Goal: Information Seeking & Learning: Learn about a topic

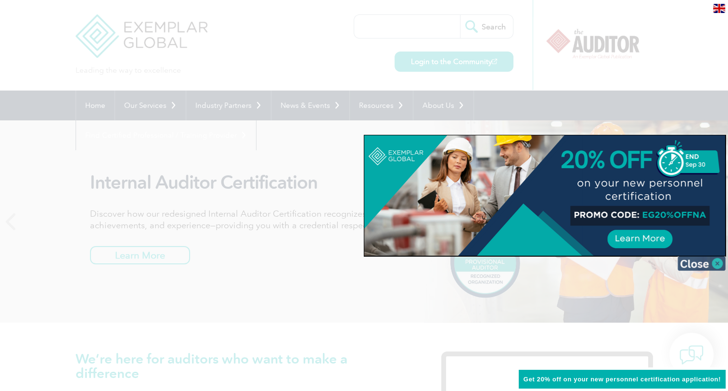
click at [714, 263] on img at bounding box center [702, 263] width 48 height 14
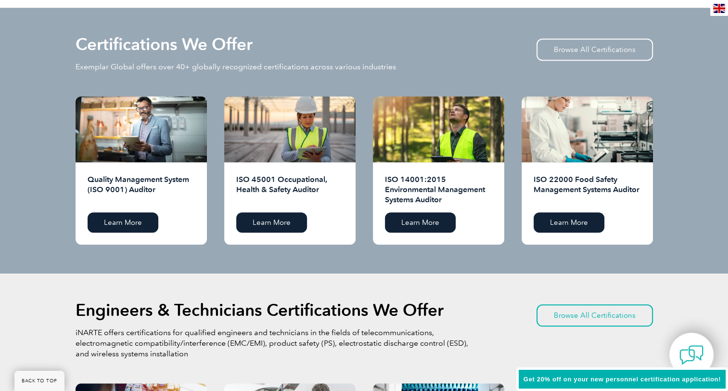
scroll to position [949, 0]
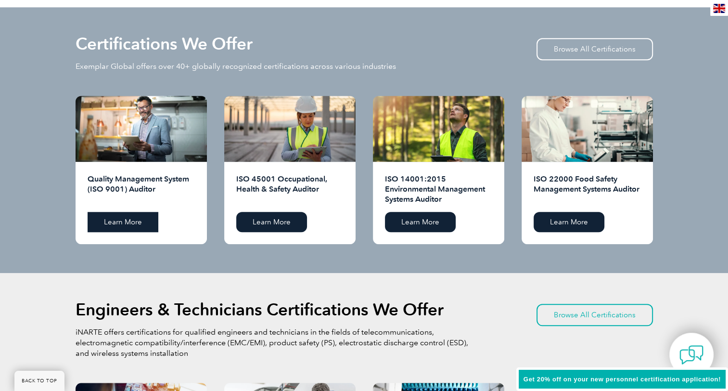
click at [120, 221] on link "Learn More" at bounding box center [123, 222] width 71 height 20
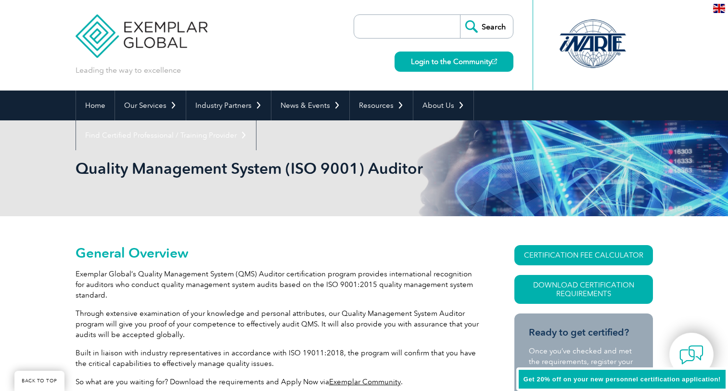
scroll to position [227, 0]
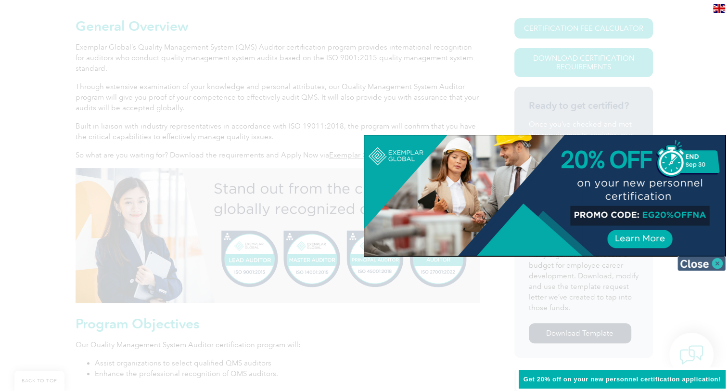
click at [715, 267] on img at bounding box center [702, 263] width 48 height 14
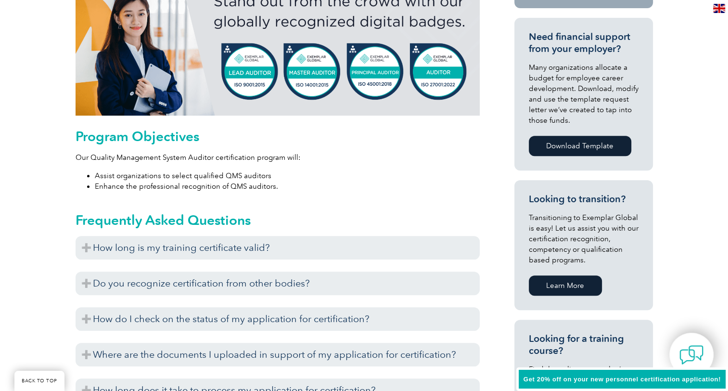
scroll to position [537, 0]
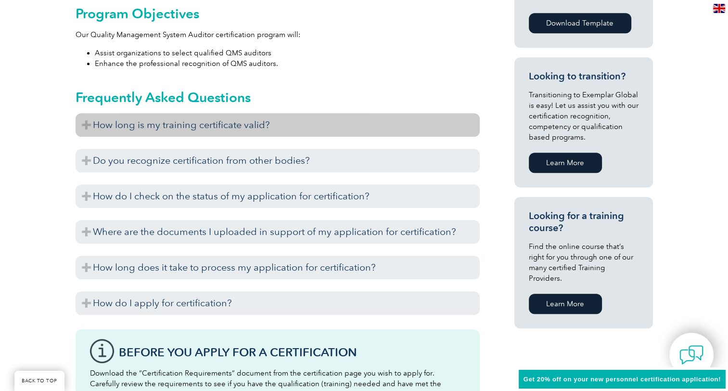
click at [87, 123] on h3 "How long is my training certificate valid?" at bounding box center [278, 125] width 404 height 24
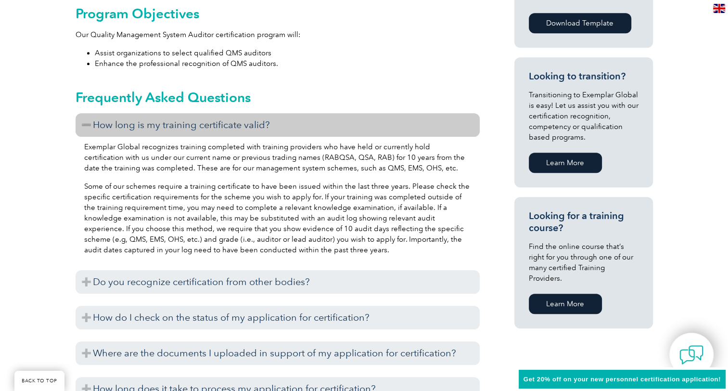
click at [87, 123] on h3 "How long is my training certificate valid?" at bounding box center [278, 125] width 404 height 24
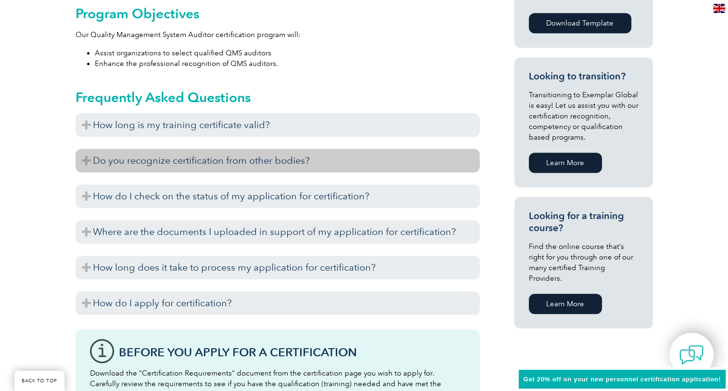
click at [89, 162] on h3 "Do you recognize certification from other bodies?" at bounding box center [278, 161] width 404 height 24
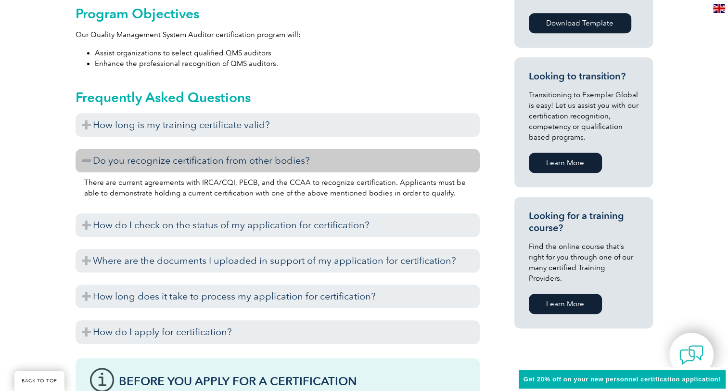
click at [89, 162] on h3 "Do you recognize certification from other bodies?" at bounding box center [278, 161] width 404 height 24
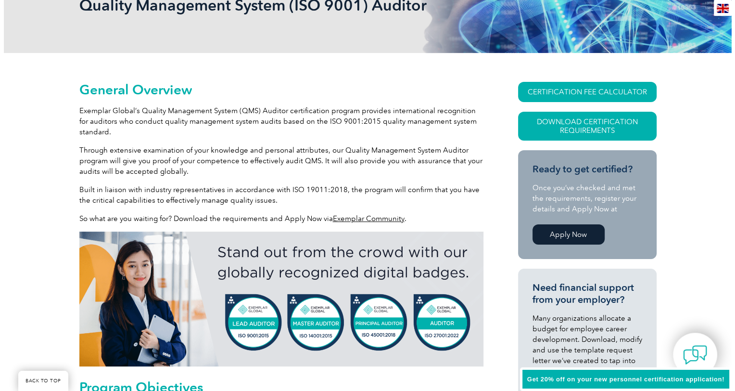
scroll to position [163, 0]
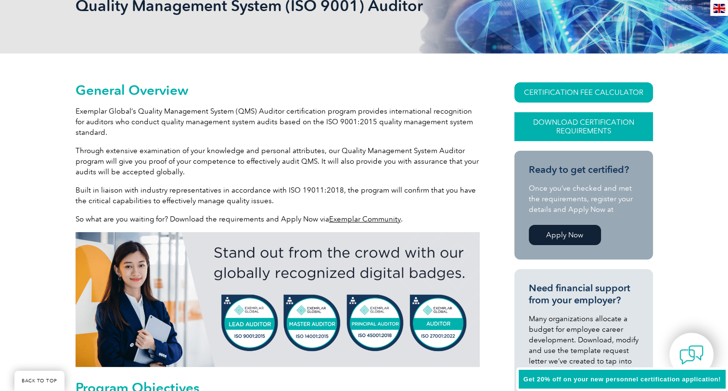
click at [582, 128] on link "Download Certification Requirements" at bounding box center [584, 126] width 139 height 29
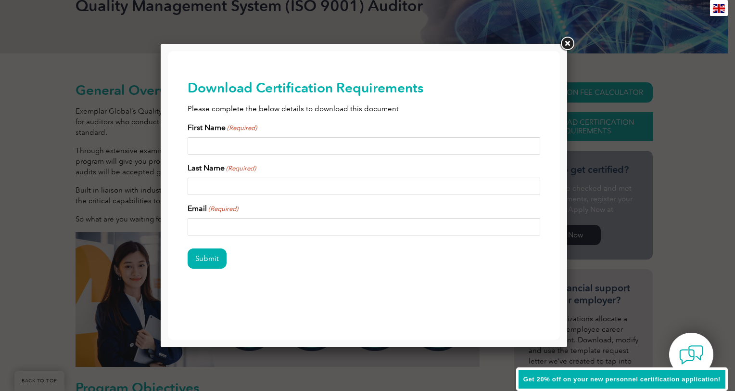
scroll to position [0, 0]
click at [569, 40] on link at bounding box center [567, 43] width 17 height 17
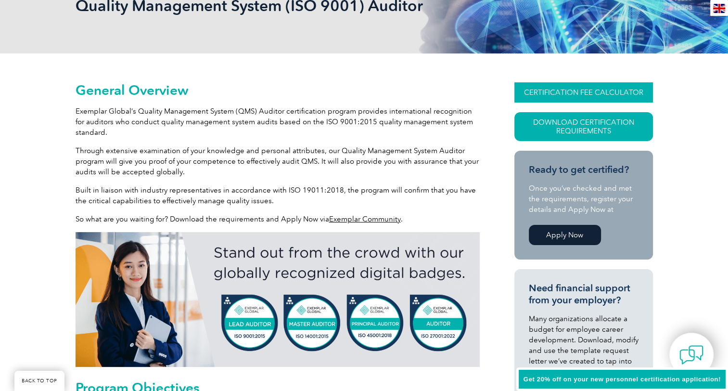
click at [583, 97] on link "CERTIFICATION FEE CALCULATOR" at bounding box center [584, 92] width 139 height 20
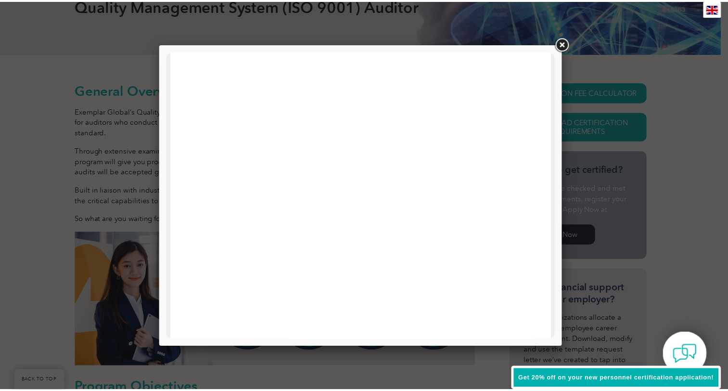
scroll to position [302, 0]
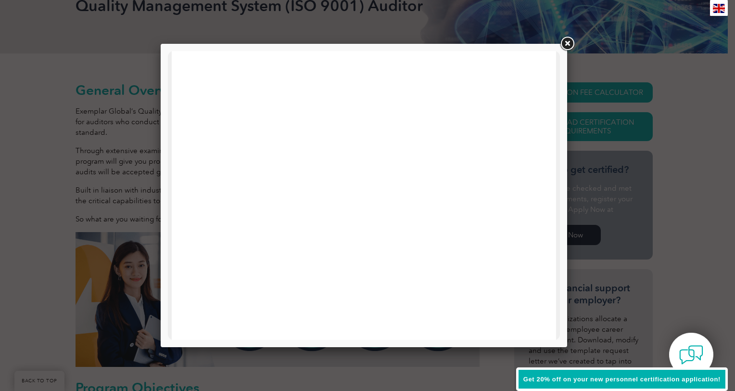
click at [567, 44] on link at bounding box center [567, 43] width 17 height 17
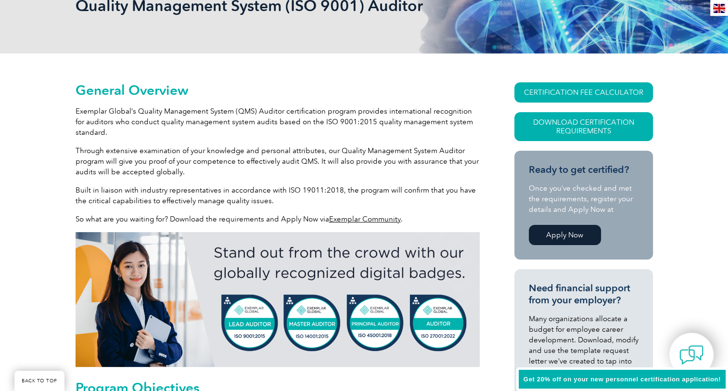
scroll to position [0, 0]
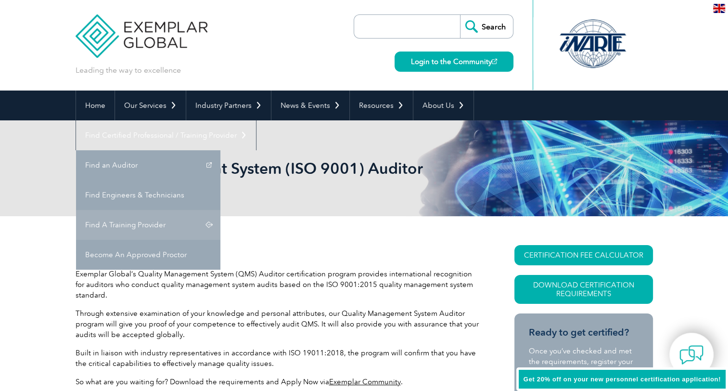
click at [220, 210] on link "Find A Training Provider" at bounding box center [148, 225] width 144 height 30
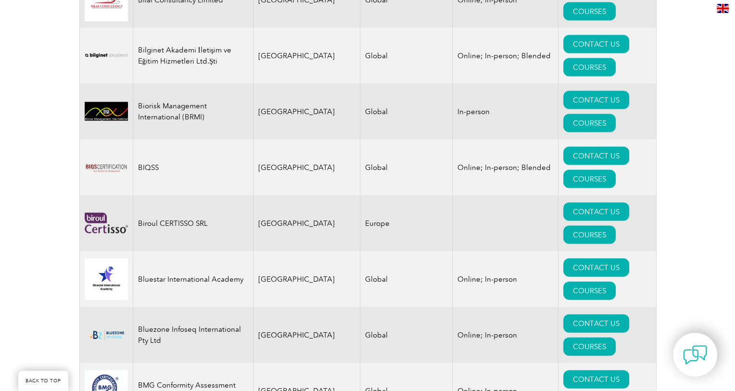
scroll to position [2006, 0]
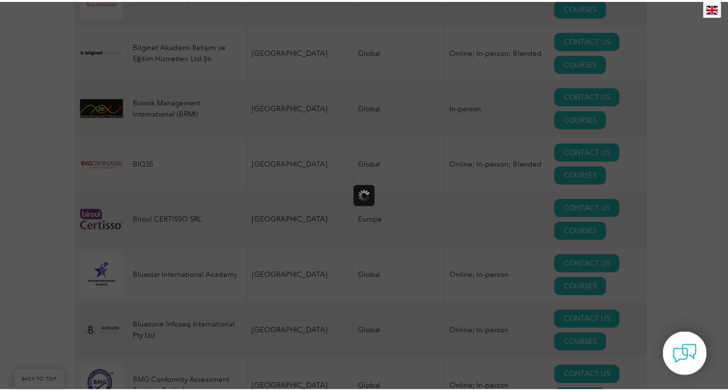
scroll to position [0, 0]
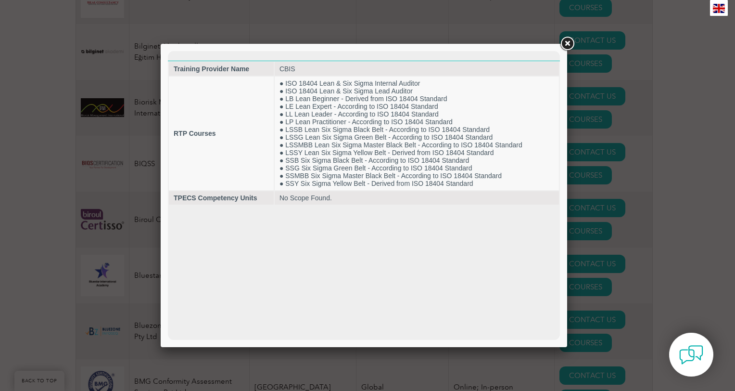
click at [563, 44] on link at bounding box center [567, 43] width 17 height 17
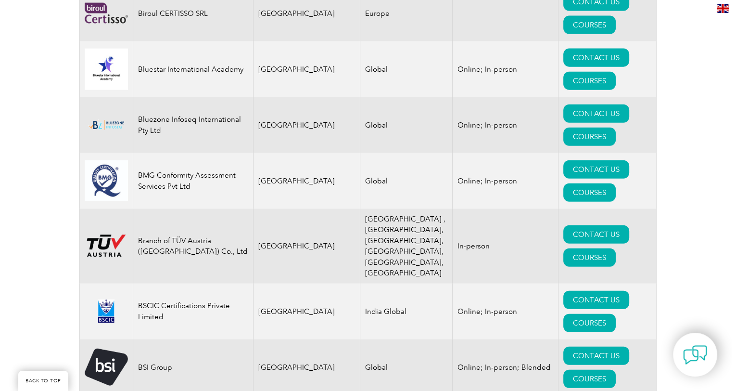
scroll to position [2213, 0]
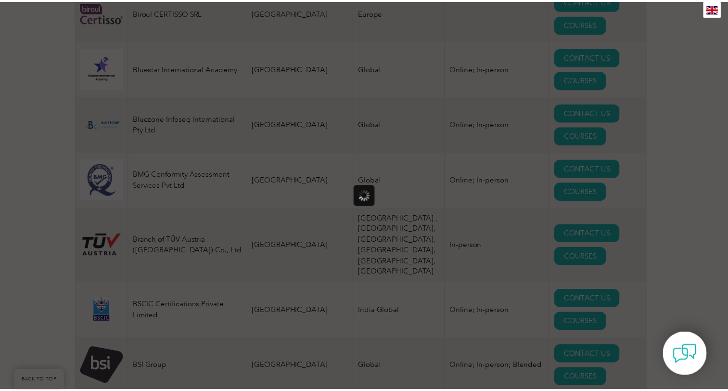
scroll to position [0, 0]
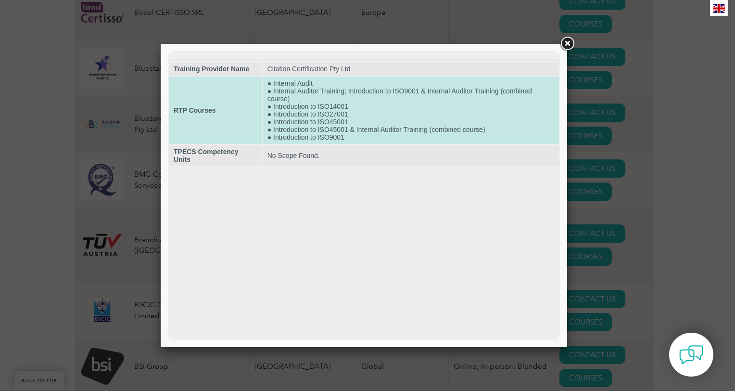
click at [414, 107] on td "● Internal Audit ● Internal Auditor Training; Introduction to ISO9001 & Interna…" at bounding box center [411, 110] width 296 height 67
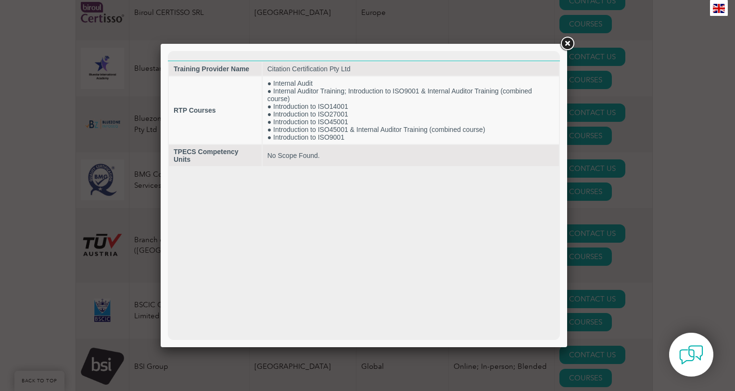
click at [576, 45] on link at bounding box center [567, 43] width 17 height 17
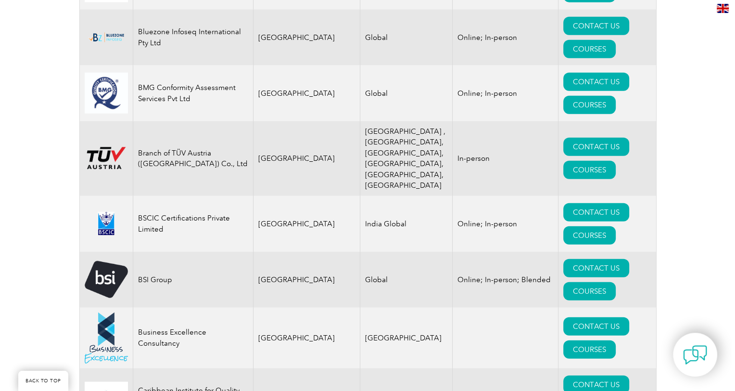
scroll to position [2302, 0]
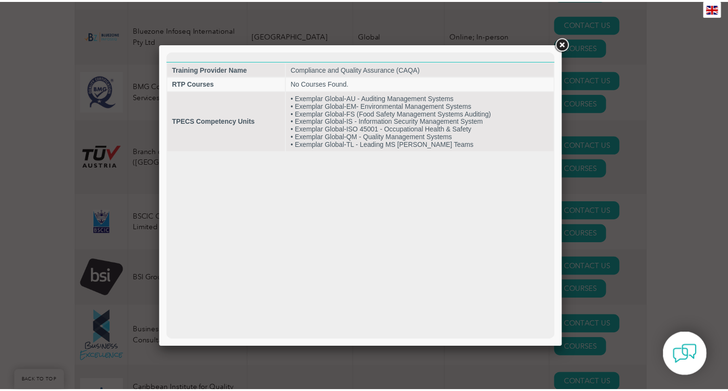
scroll to position [0, 0]
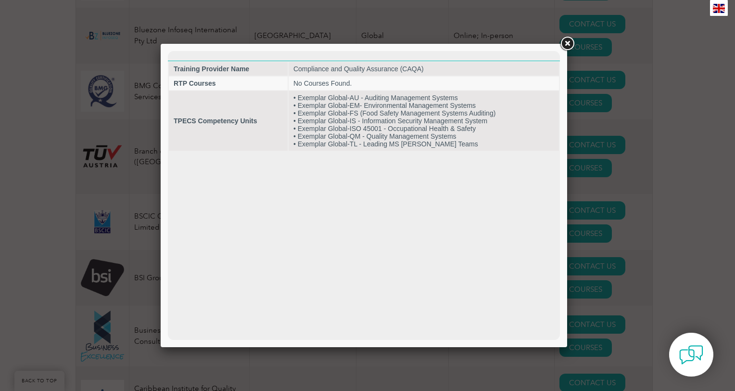
click at [570, 46] on link at bounding box center [567, 43] width 17 height 17
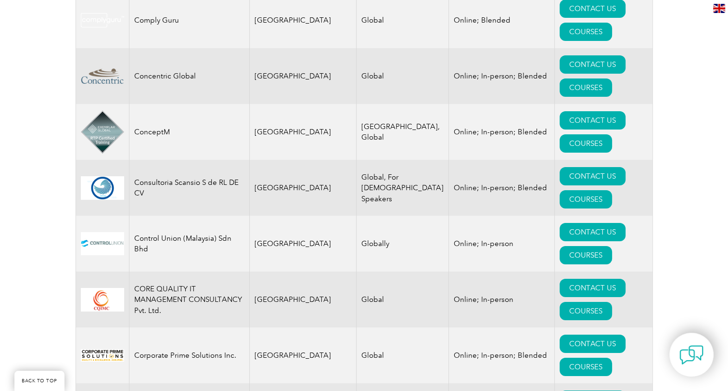
scroll to position [3429, 0]
